Goal: Transaction & Acquisition: Purchase product/service

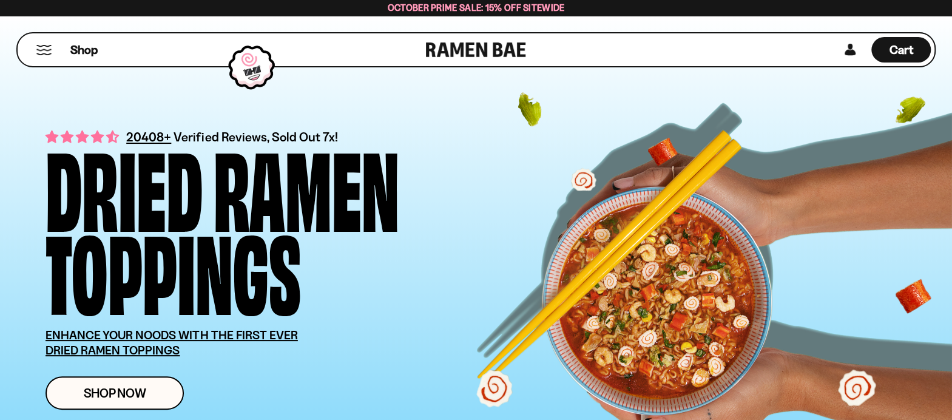
click at [41, 49] on button "Mobile Menu Trigger" at bounding box center [44, 50] width 16 height 10
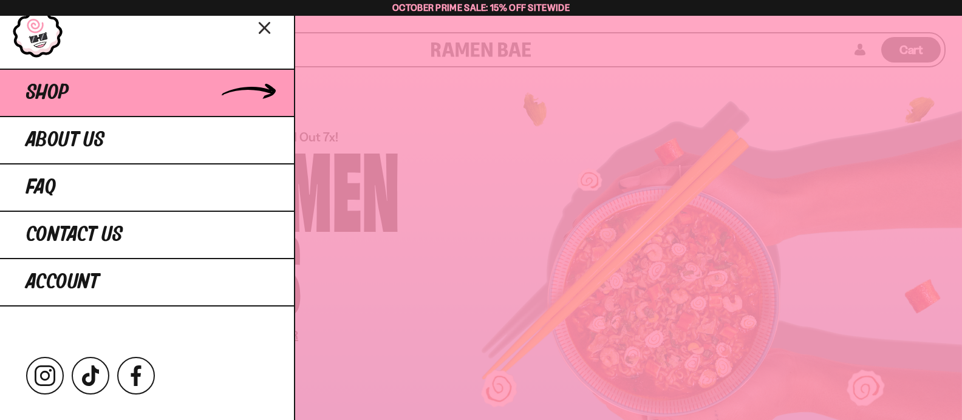
click at [55, 97] on span "Shop" at bounding box center [47, 93] width 42 height 22
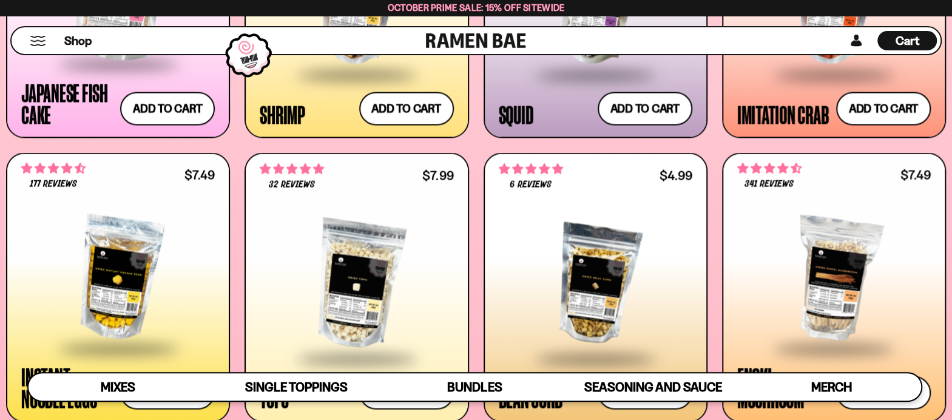
scroll to position [1396, 0]
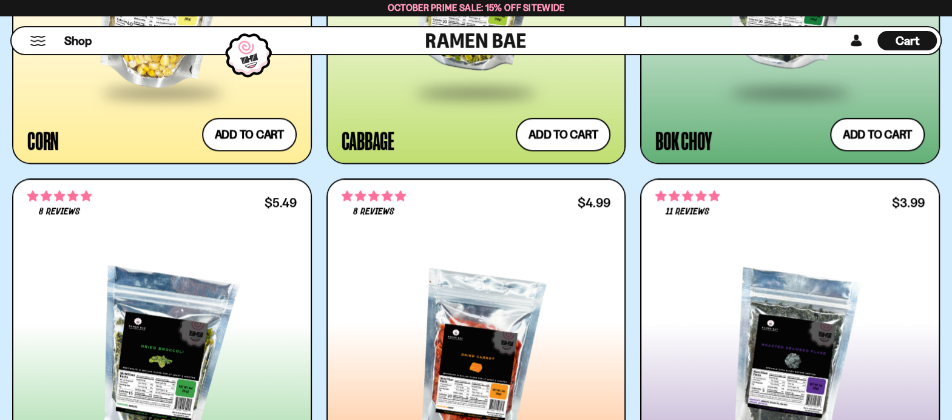
scroll to position [3642, 0]
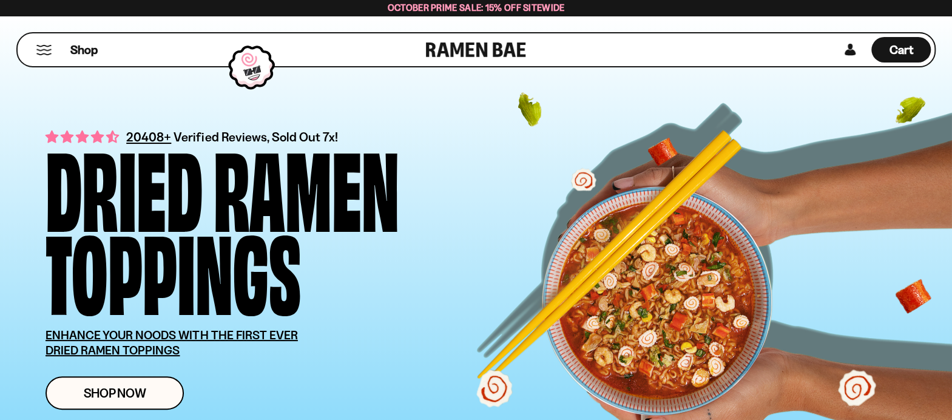
click at [44, 54] on button "Mobile Menu Trigger" at bounding box center [44, 50] width 16 height 10
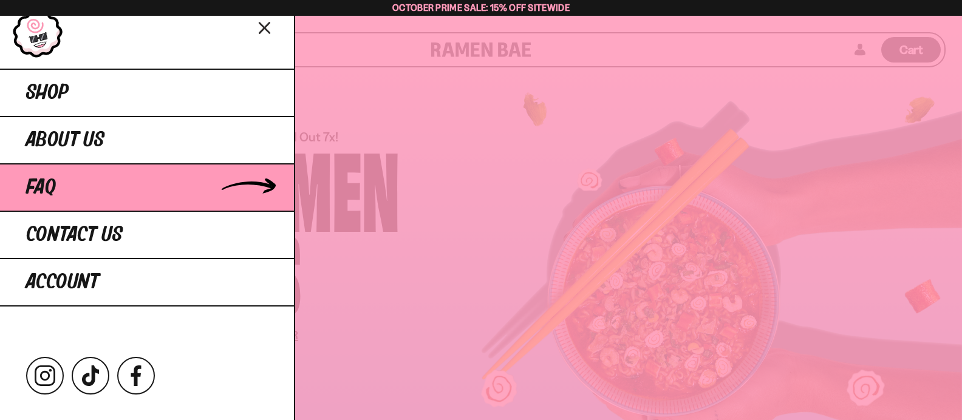
click at [70, 191] on link "FAQ" at bounding box center [147, 186] width 294 height 47
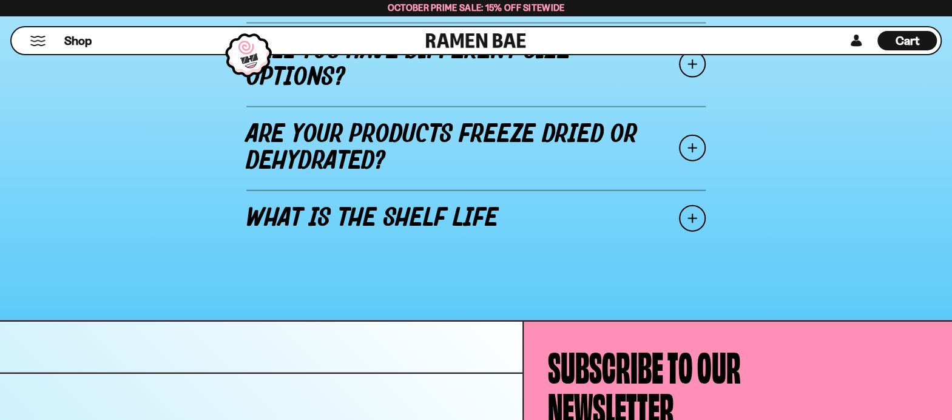
scroll to position [1821, 0]
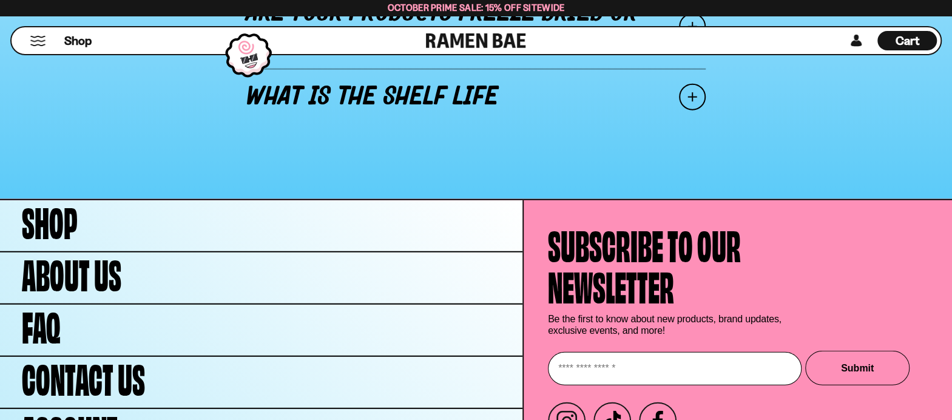
click at [436, 81] on link "What is the shelf life" at bounding box center [476, 97] width 460 height 57
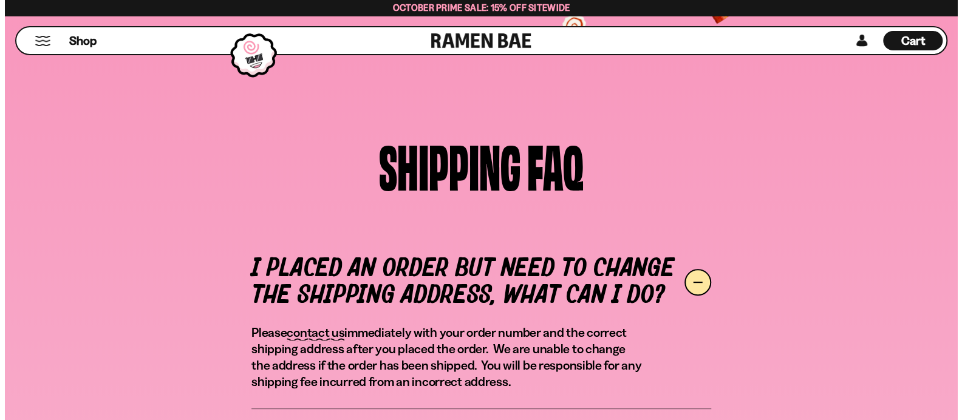
scroll to position [0, 0]
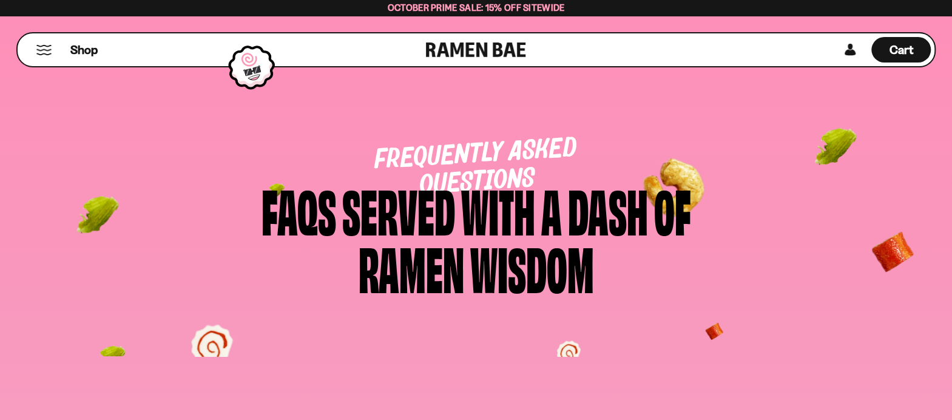
click at [35, 48] on div "Shop" at bounding box center [223, 49] width 405 height 33
click at [36, 49] on button "Mobile Menu Trigger" at bounding box center [44, 50] width 16 height 10
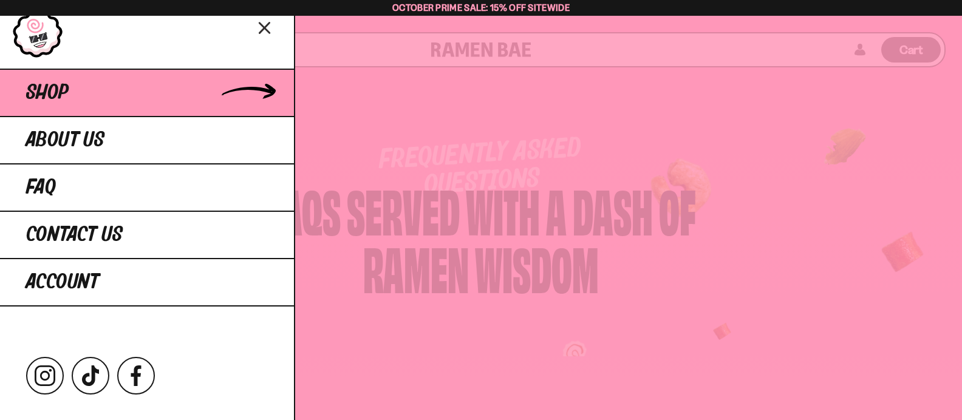
click at [39, 90] on span "Shop" at bounding box center [47, 93] width 42 height 22
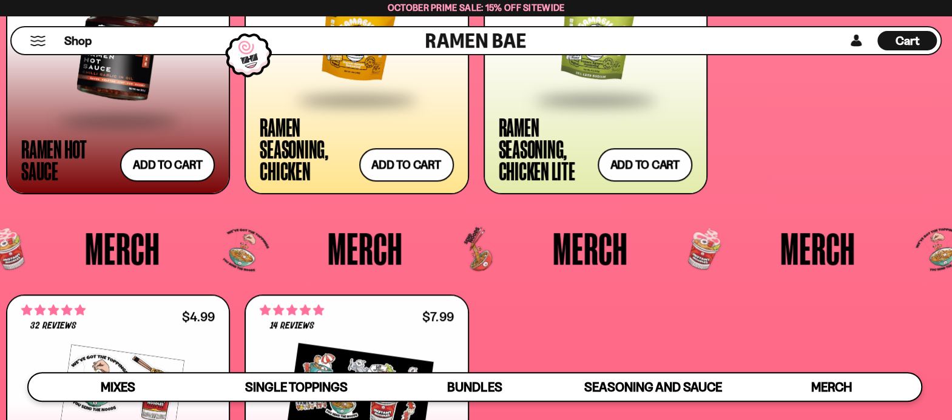
scroll to position [3035, 0]
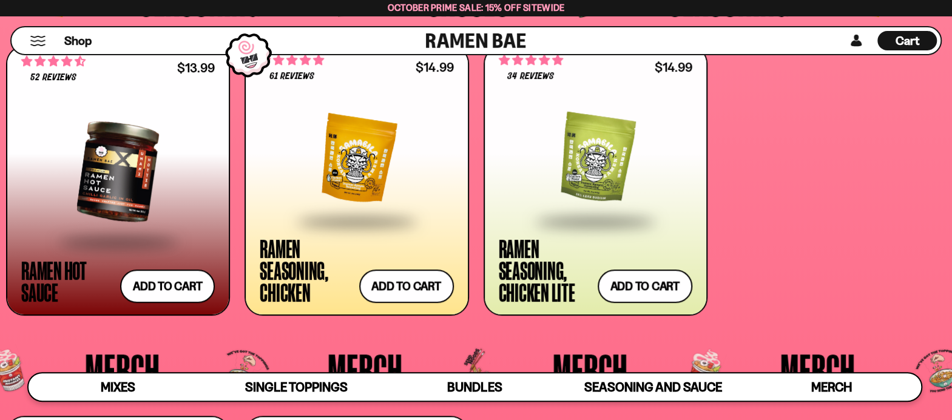
click at [586, 172] on div at bounding box center [596, 158] width 194 height 121
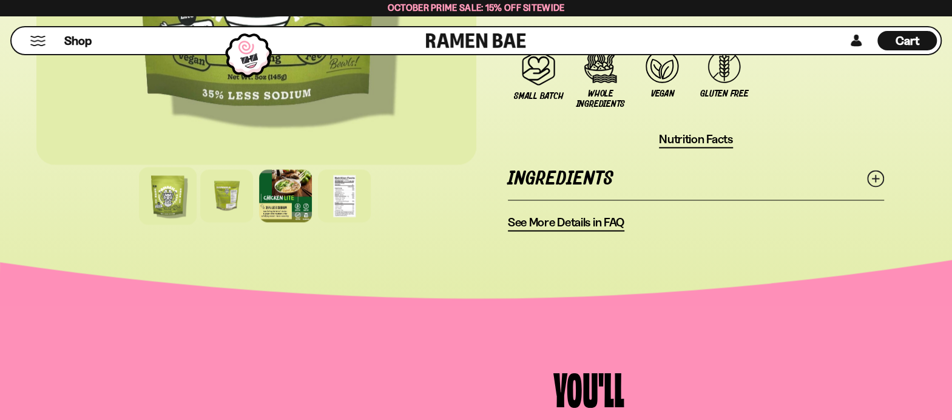
scroll to position [911, 0]
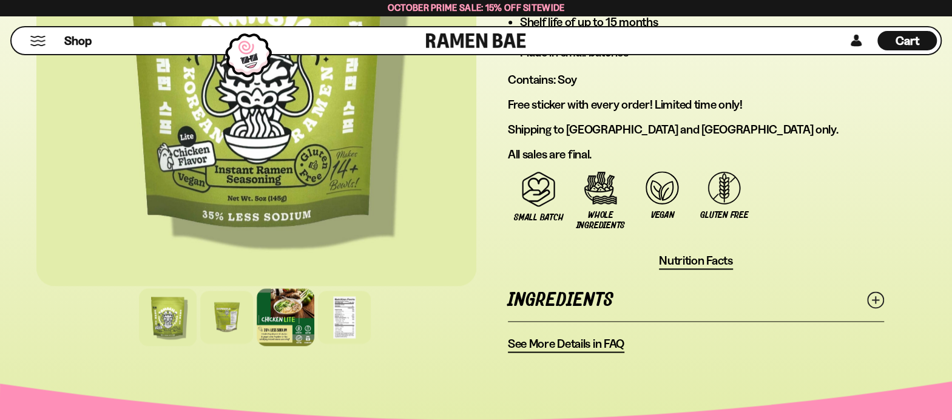
click at [291, 328] on div at bounding box center [286, 317] width 58 height 58
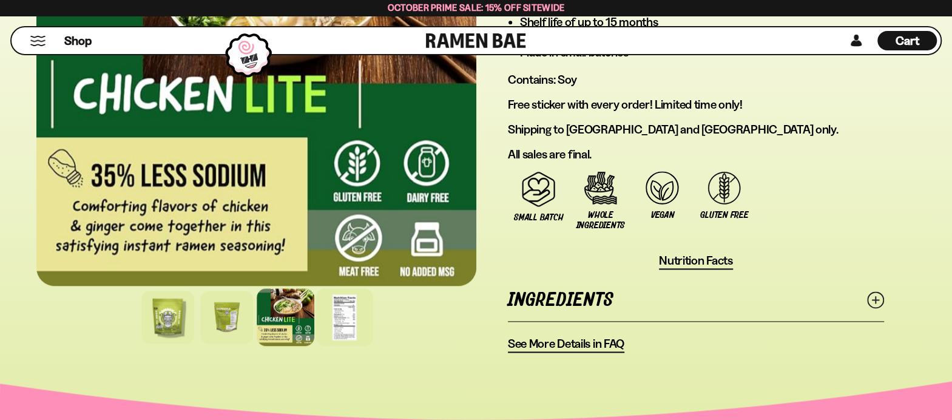
click at [344, 323] on div at bounding box center [345, 317] width 58 height 58
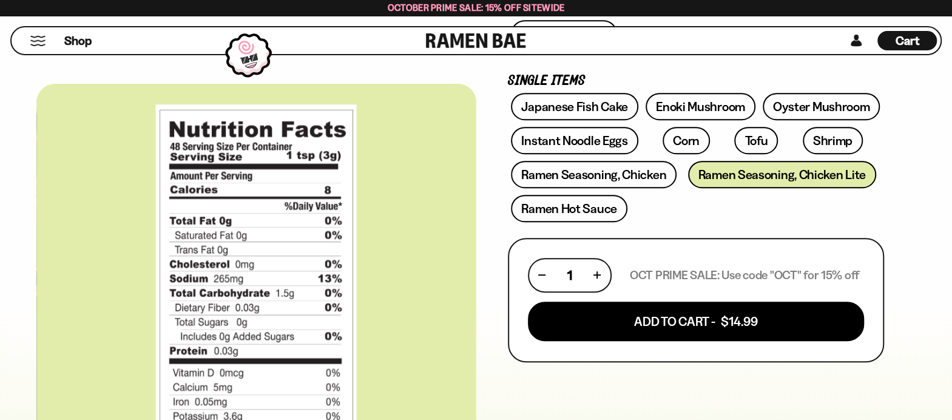
scroll to position [425, 0]
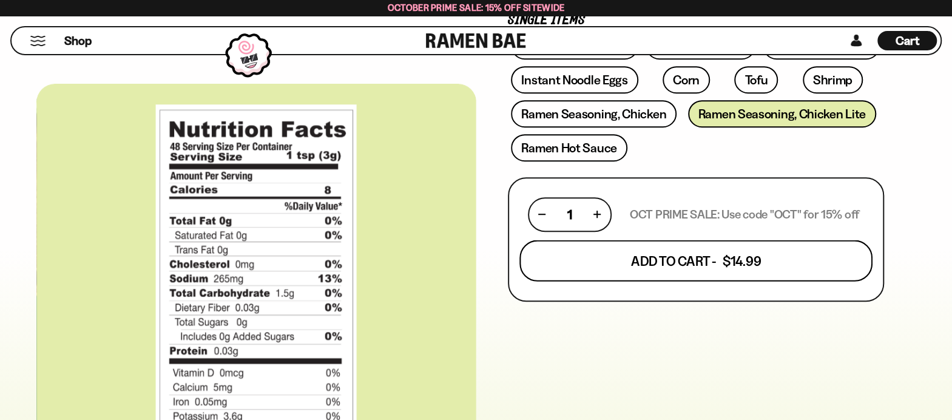
click at [665, 266] on button "Add To Cart - $14.99" at bounding box center [696, 260] width 353 height 41
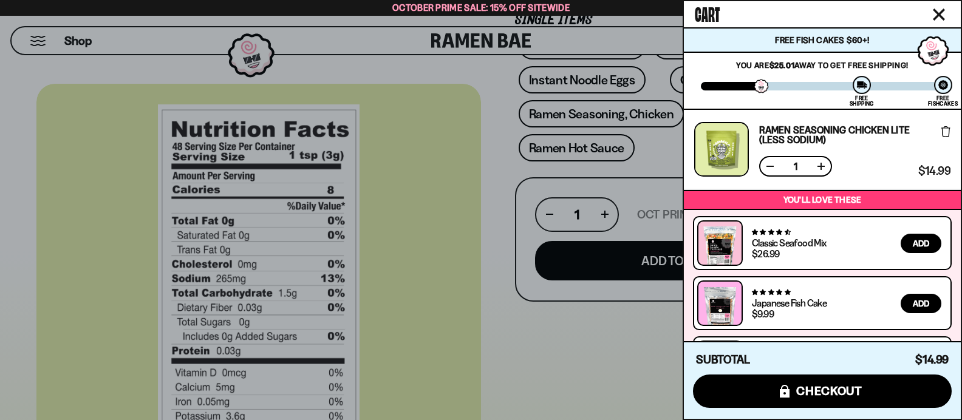
click at [655, 358] on div at bounding box center [481, 210] width 962 height 420
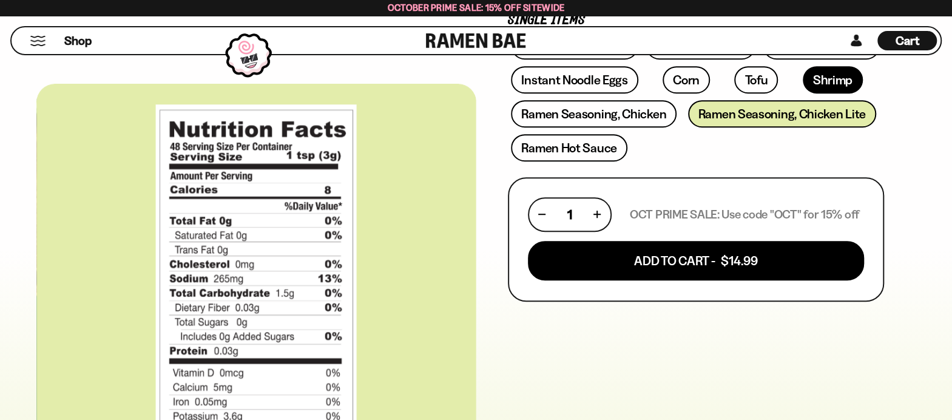
click at [803, 84] on link "Shrimp" at bounding box center [833, 79] width 60 height 27
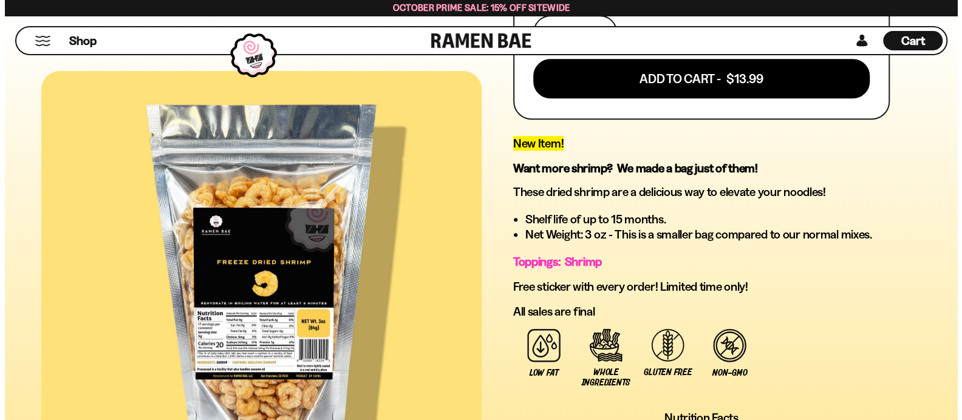
scroll to position [486, 0]
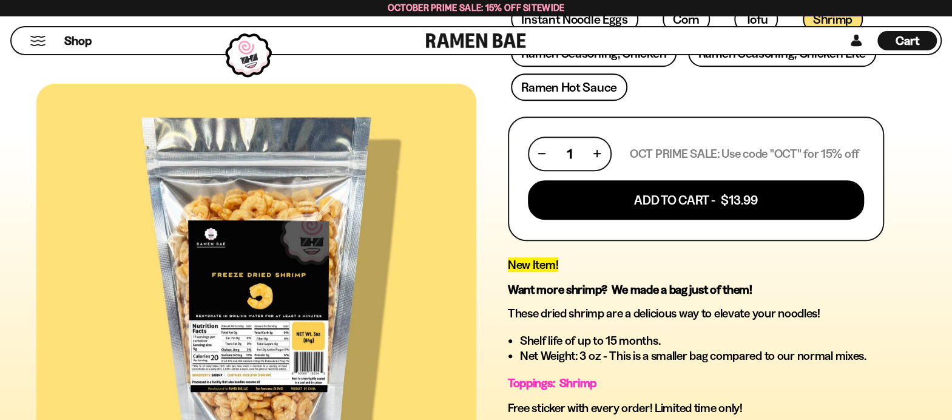
click at [599, 151] on div "1" at bounding box center [570, 153] width 62 height 15
click at [596, 154] on button "button" at bounding box center [597, 154] width 7 height 7
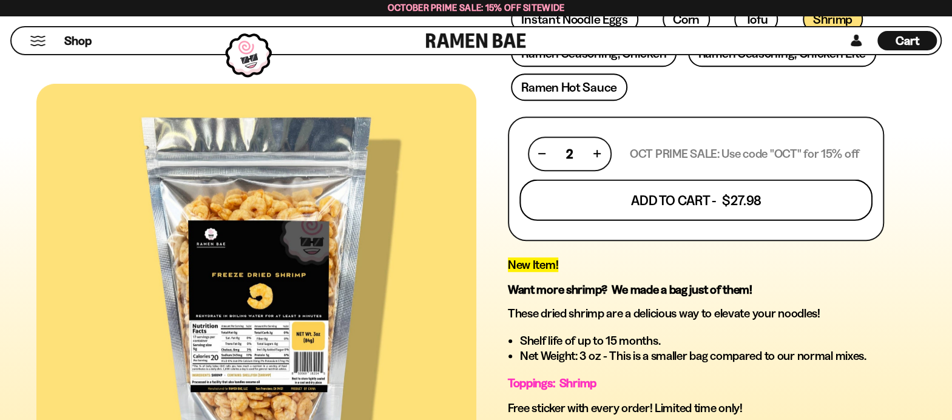
click at [667, 201] on button "Add To Cart - $27.98" at bounding box center [696, 199] width 353 height 41
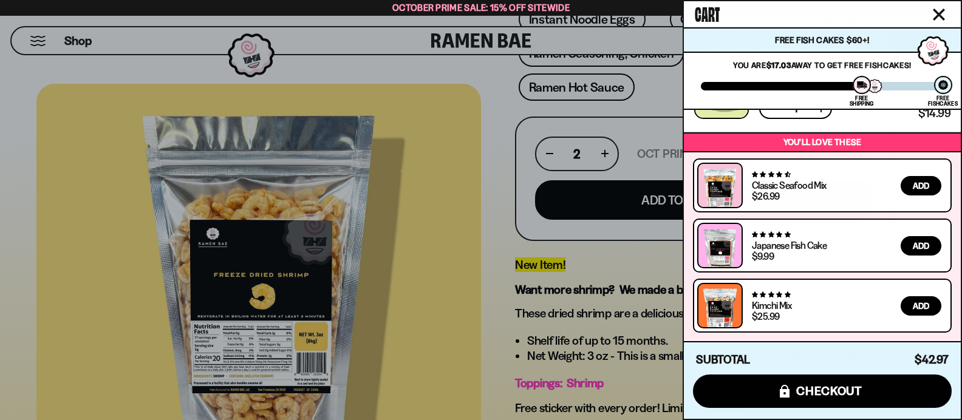
scroll to position [137, 0]
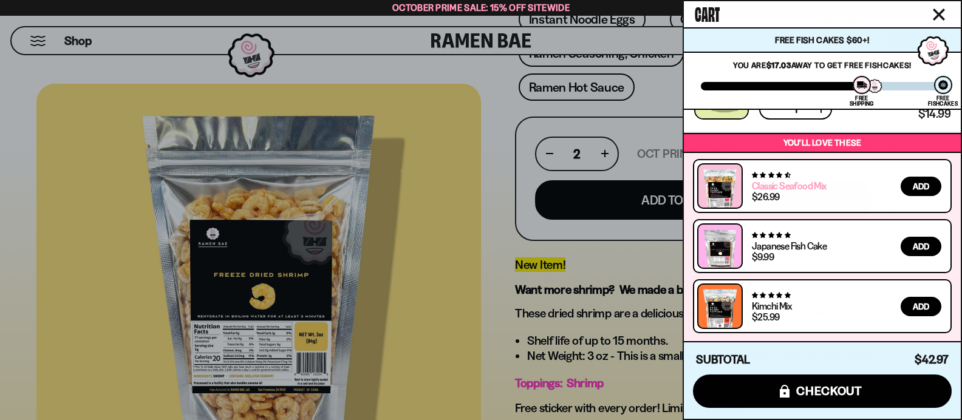
click at [782, 189] on link "Classic Seafood Mix" at bounding box center [789, 186] width 75 height 12
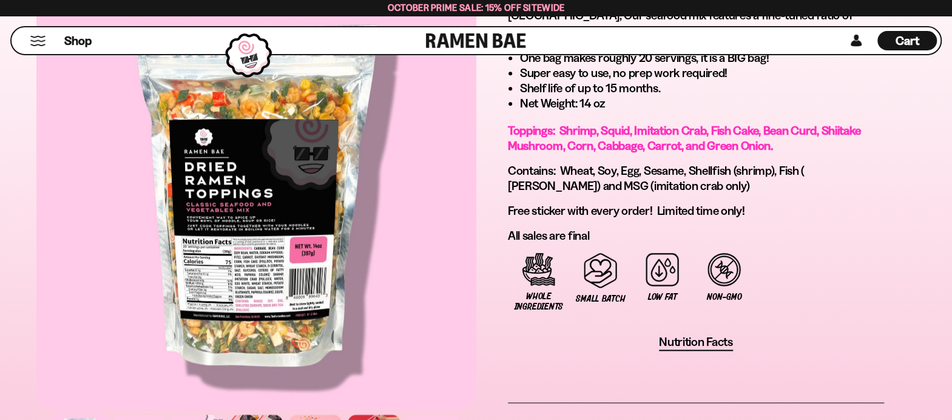
scroll to position [850, 0]
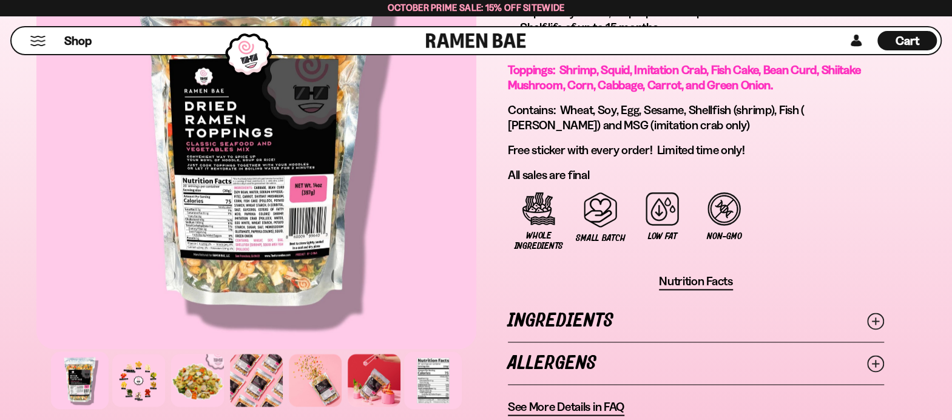
click at [427, 379] on div at bounding box center [433, 380] width 58 height 58
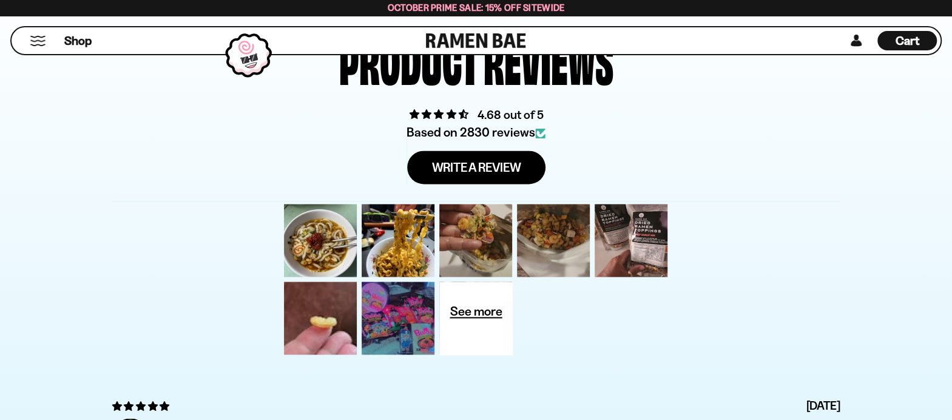
scroll to position [3885, 0]
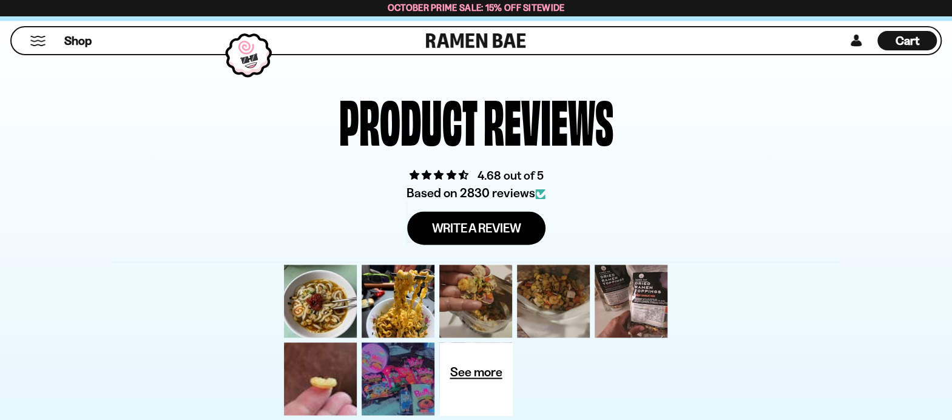
click at [903, 42] on span "Cart" at bounding box center [908, 40] width 24 height 15
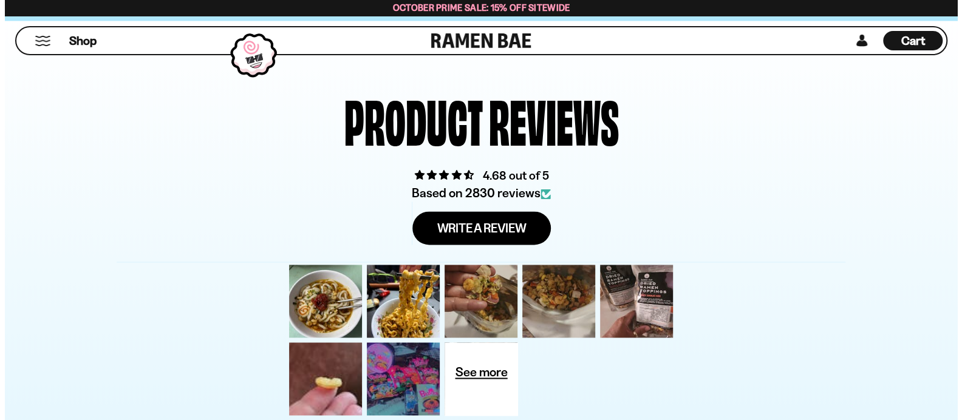
scroll to position [3895, 0]
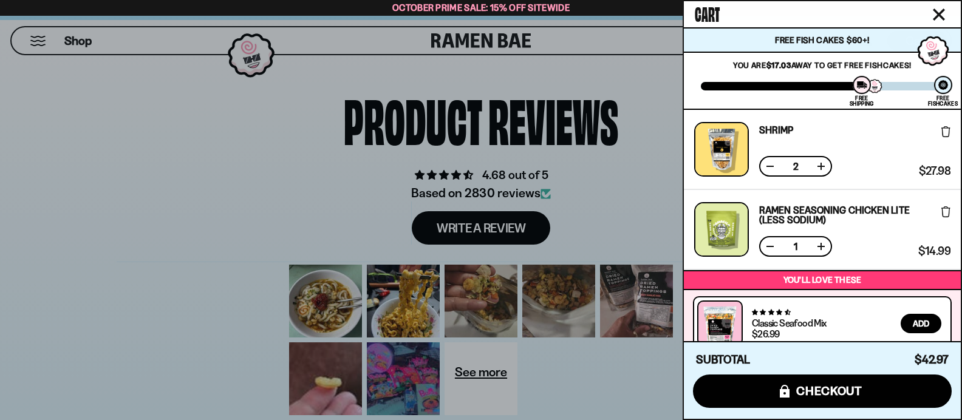
click at [34, 36] on div at bounding box center [481, 210] width 962 height 420
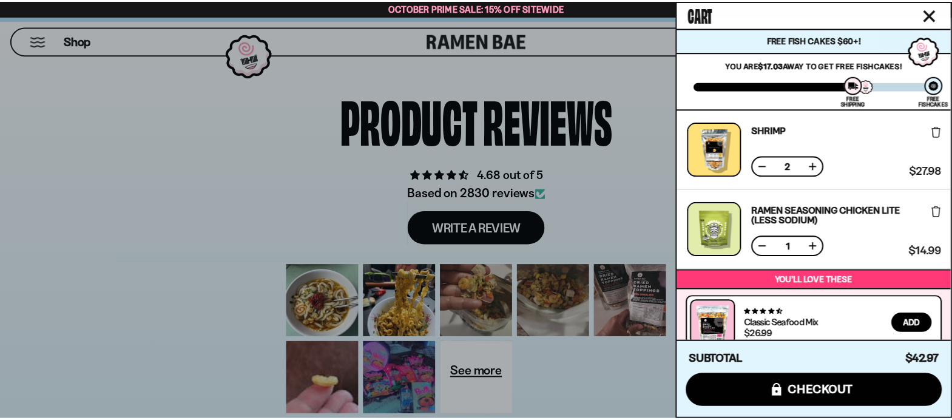
scroll to position [3885, 0]
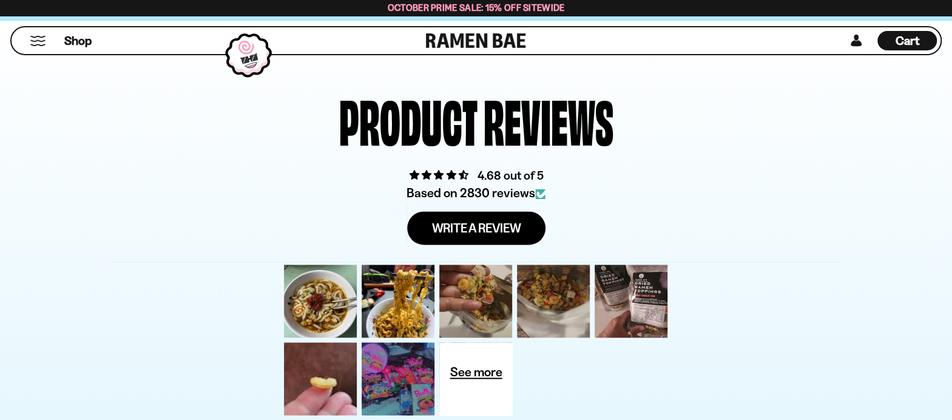
click at [34, 36] on button "Mobile Menu Trigger" at bounding box center [38, 41] width 16 height 10
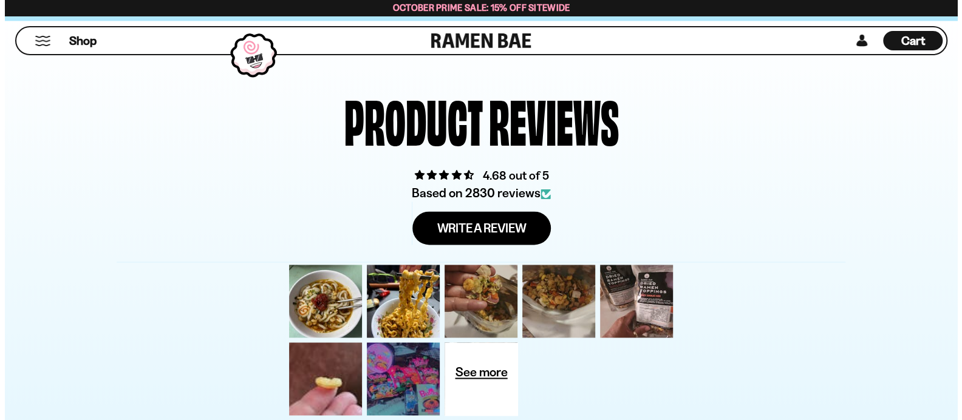
scroll to position [3895, 0]
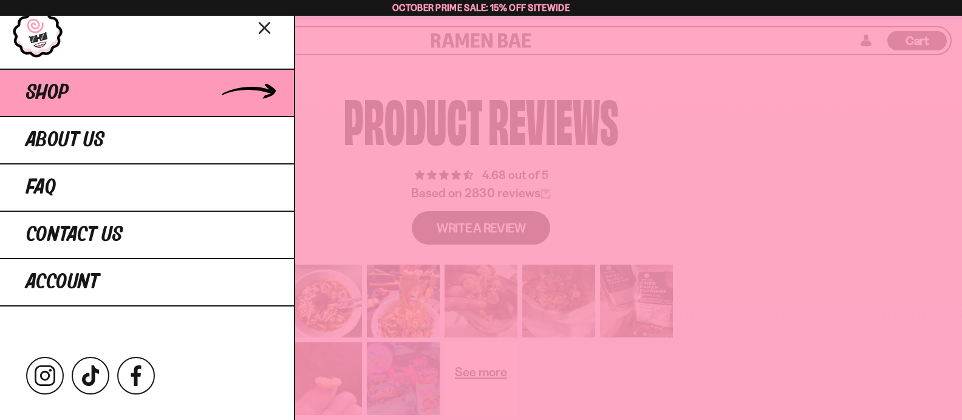
click at [126, 96] on link "Shop" at bounding box center [147, 92] width 294 height 47
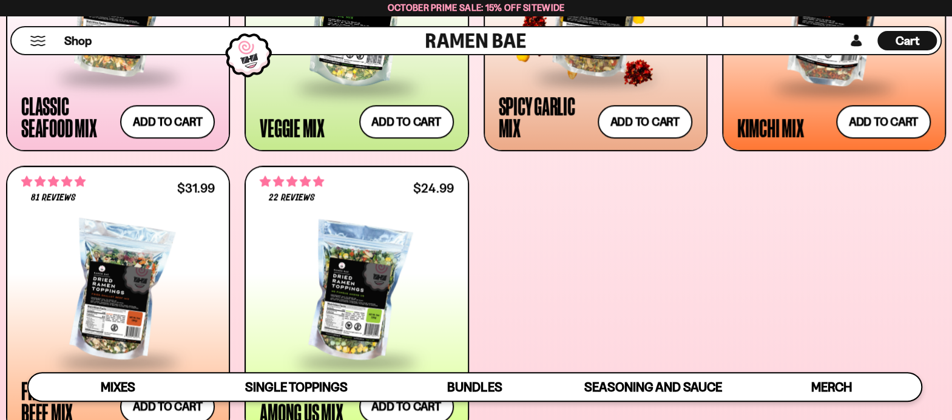
scroll to position [728, 0]
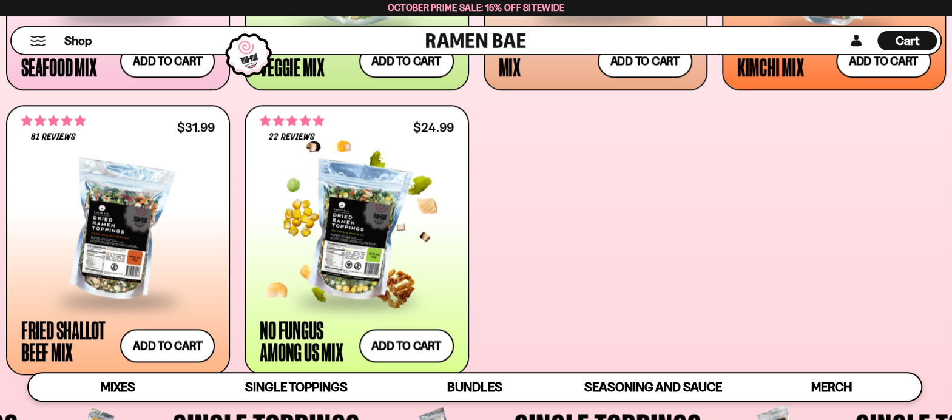
click at [356, 229] on div at bounding box center [357, 231] width 194 height 137
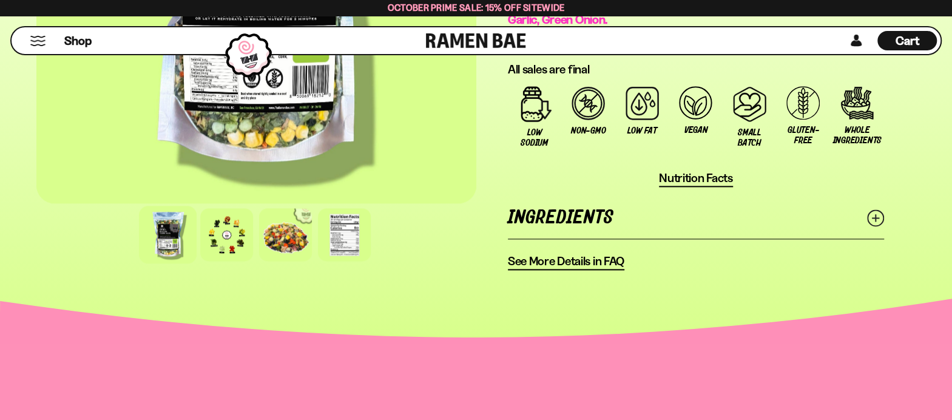
scroll to position [1032, 0]
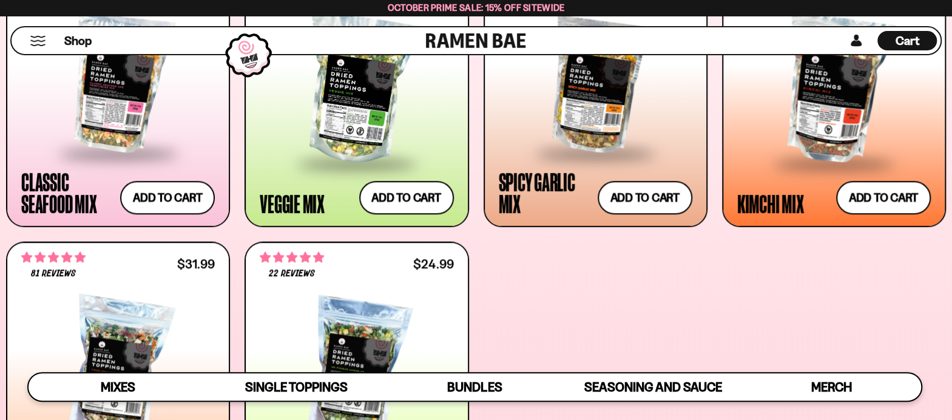
scroll to position [531, 0]
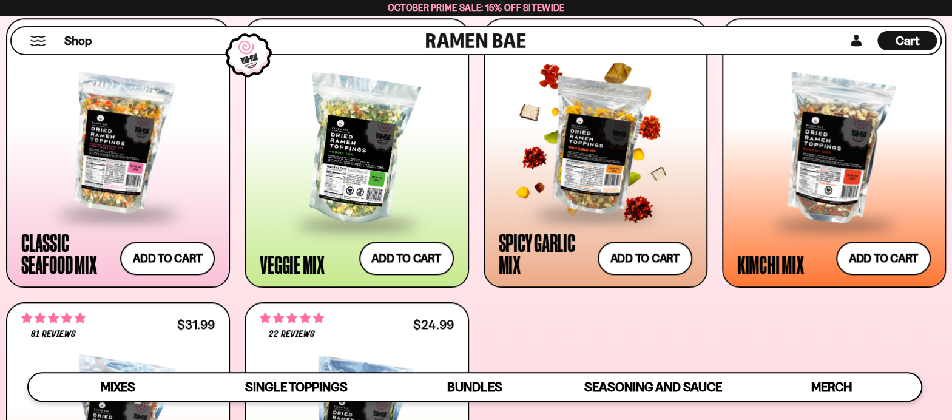
click at [594, 169] on div at bounding box center [596, 143] width 194 height 137
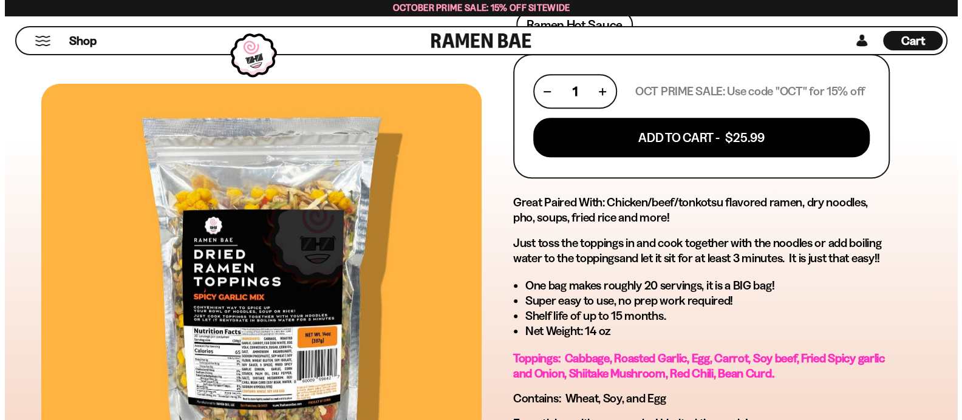
scroll to position [486, 0]
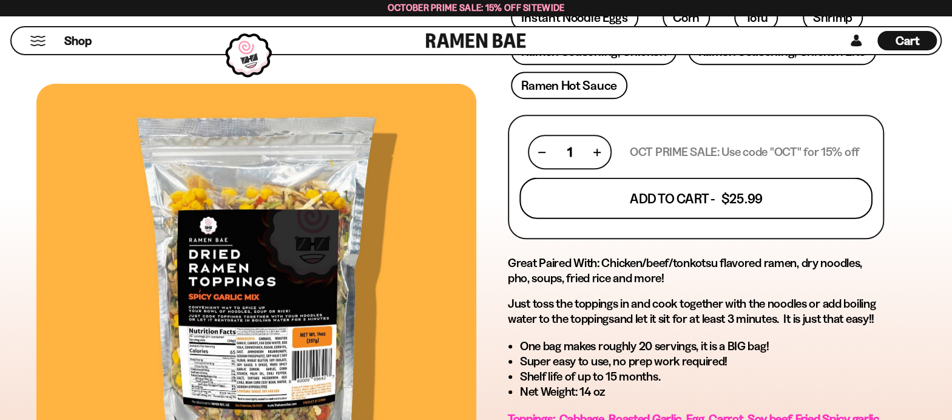
click at [688, 211] on button "Add To Cart - $25.99" at bounding box center [696, 198] width 353 height 41
